Goal: Task Accomplishment & Management: Manage account settings

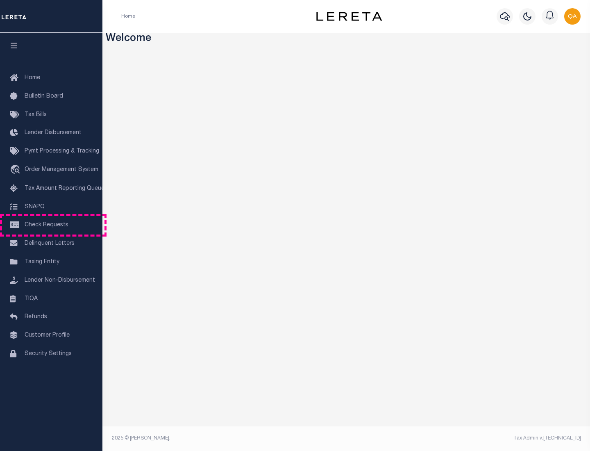
click at [51, 225] on span "Check Requests" at bounding box center [47, 225] width 44 height 6
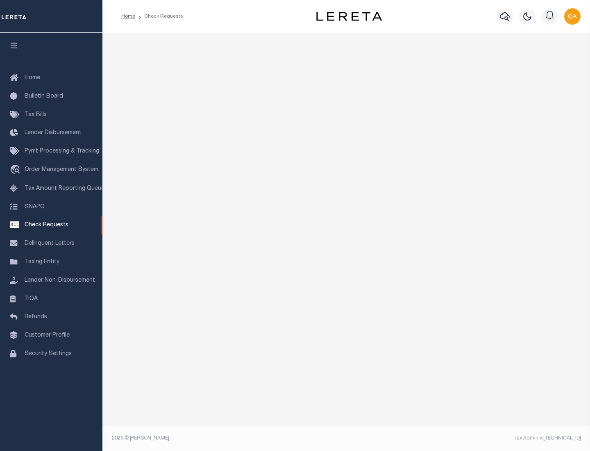
select select "50"
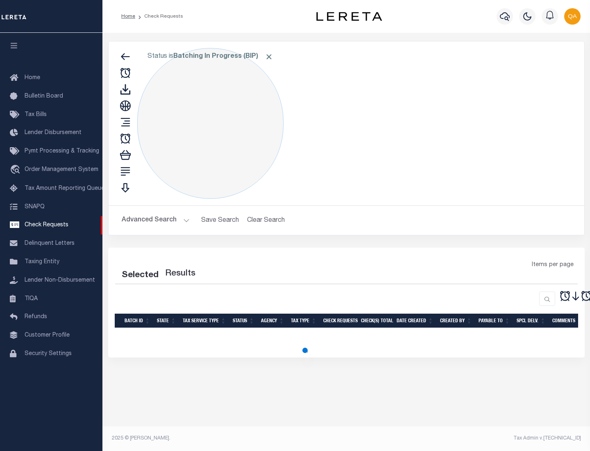
select select "50"
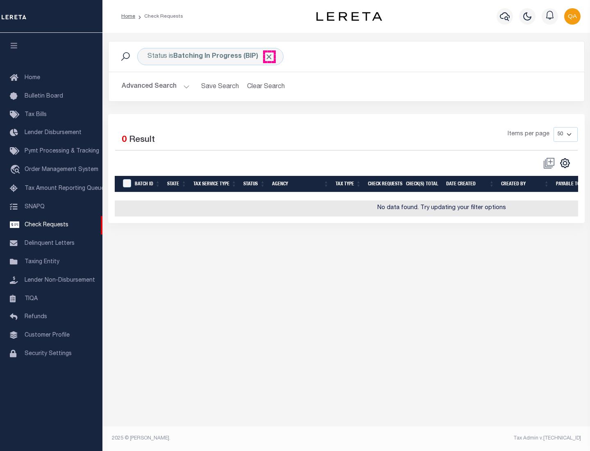
click at [269, 57] on span "Click to Remove" at bounding box center [269, 56] width 9 height 9
